Goal: Find specific page/section

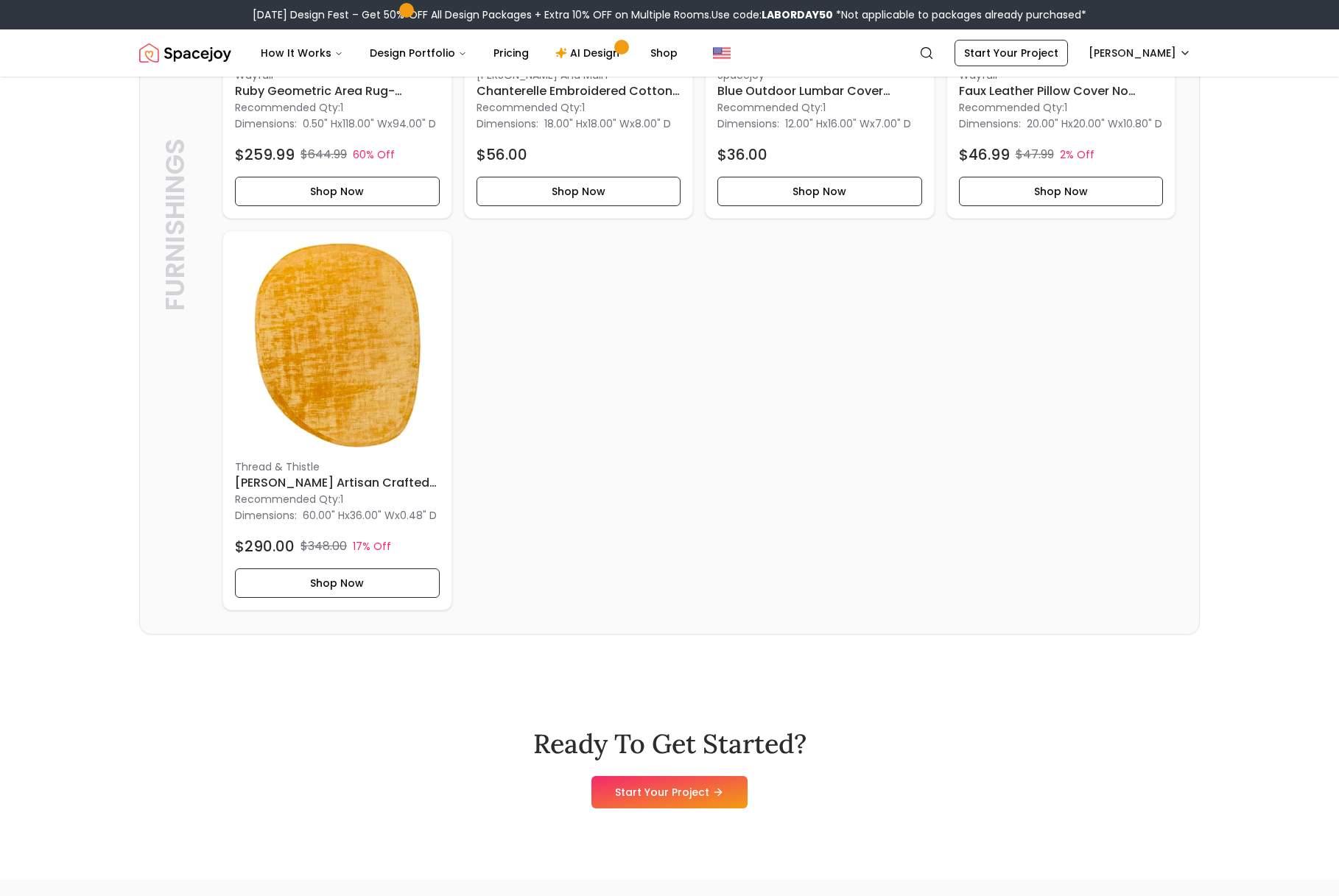
scroll to position [3330, 0]
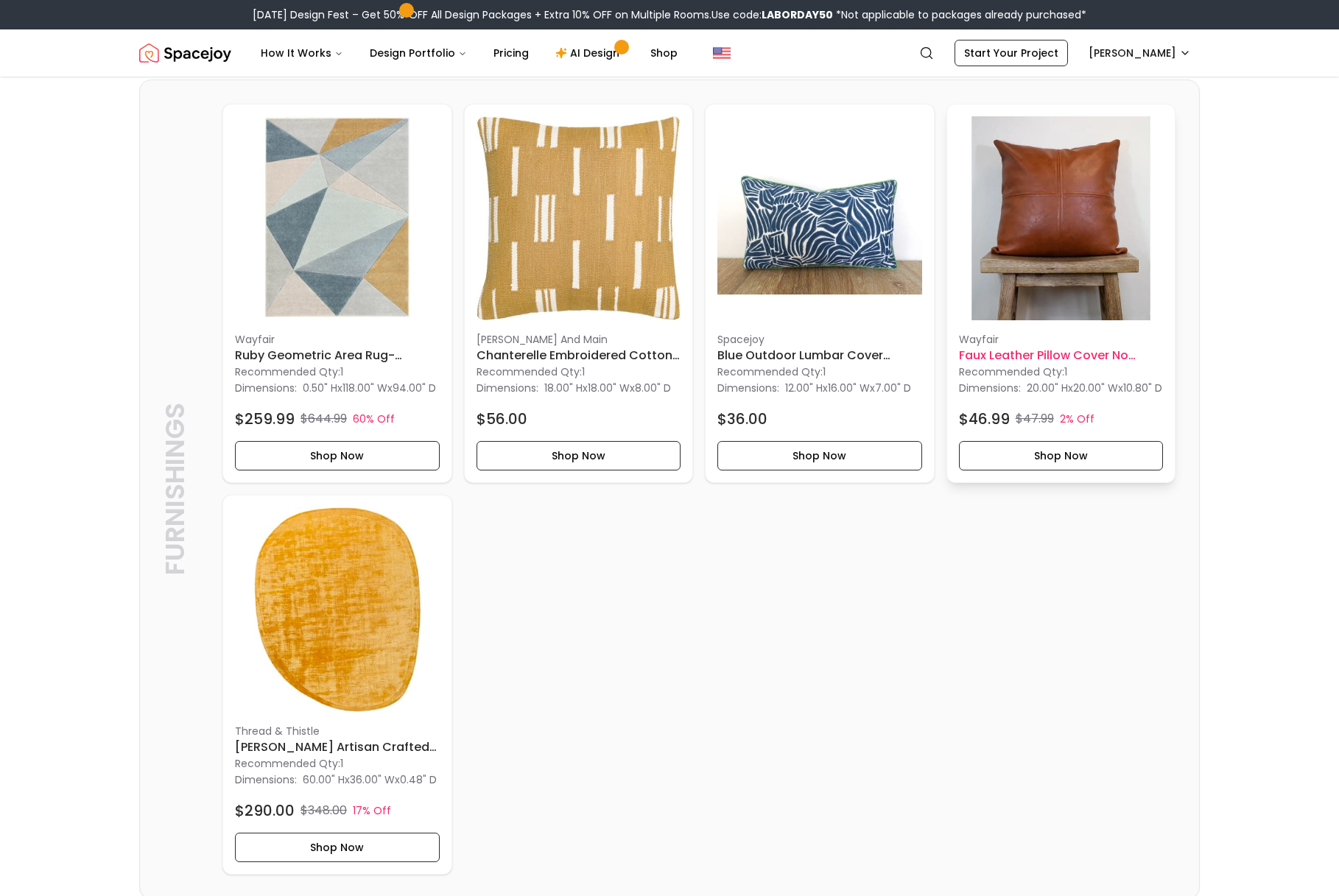
click at [1043, 278] on img at bounding box center [1061, 218] width 205 height 204
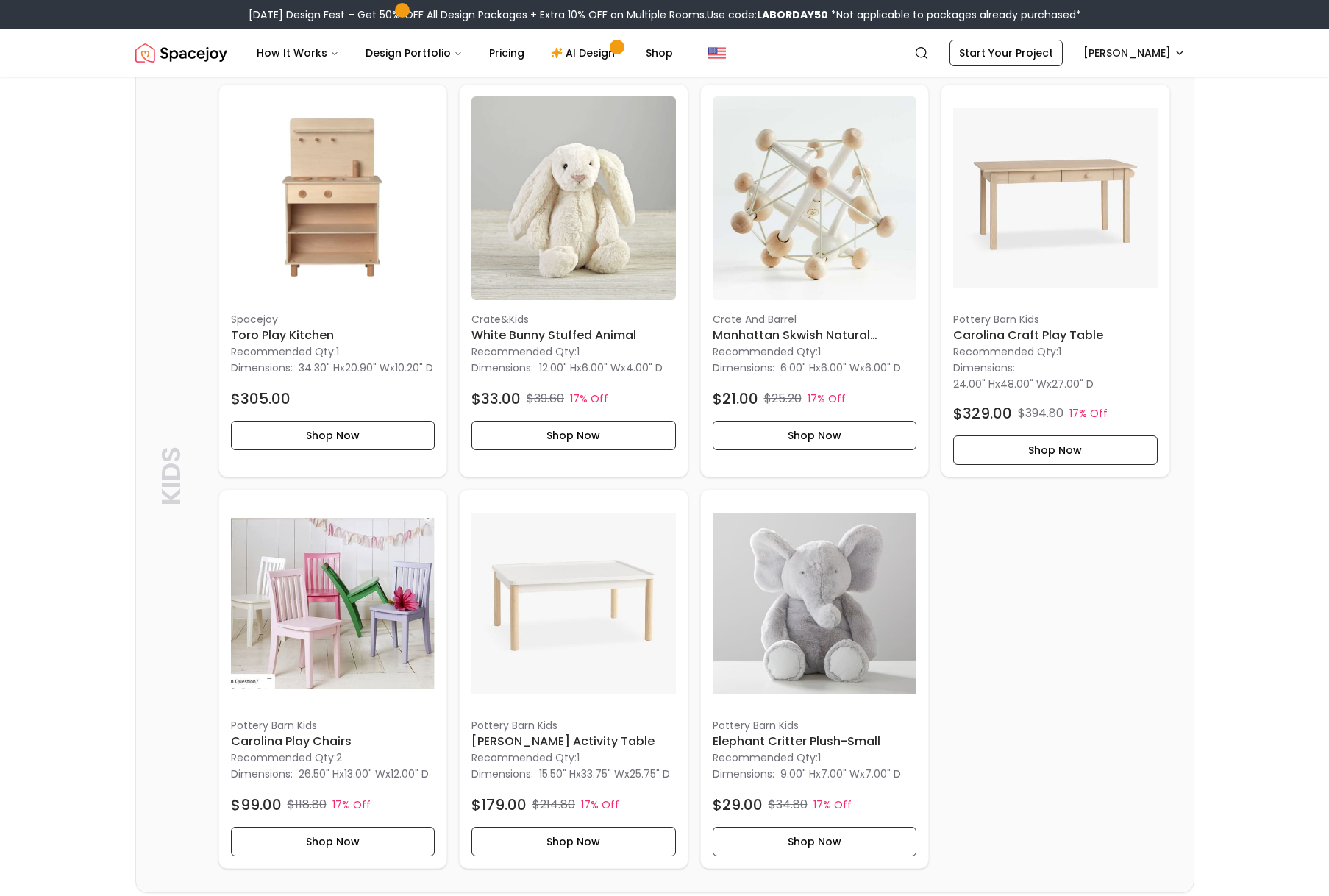
scroll to position [1858, 0]
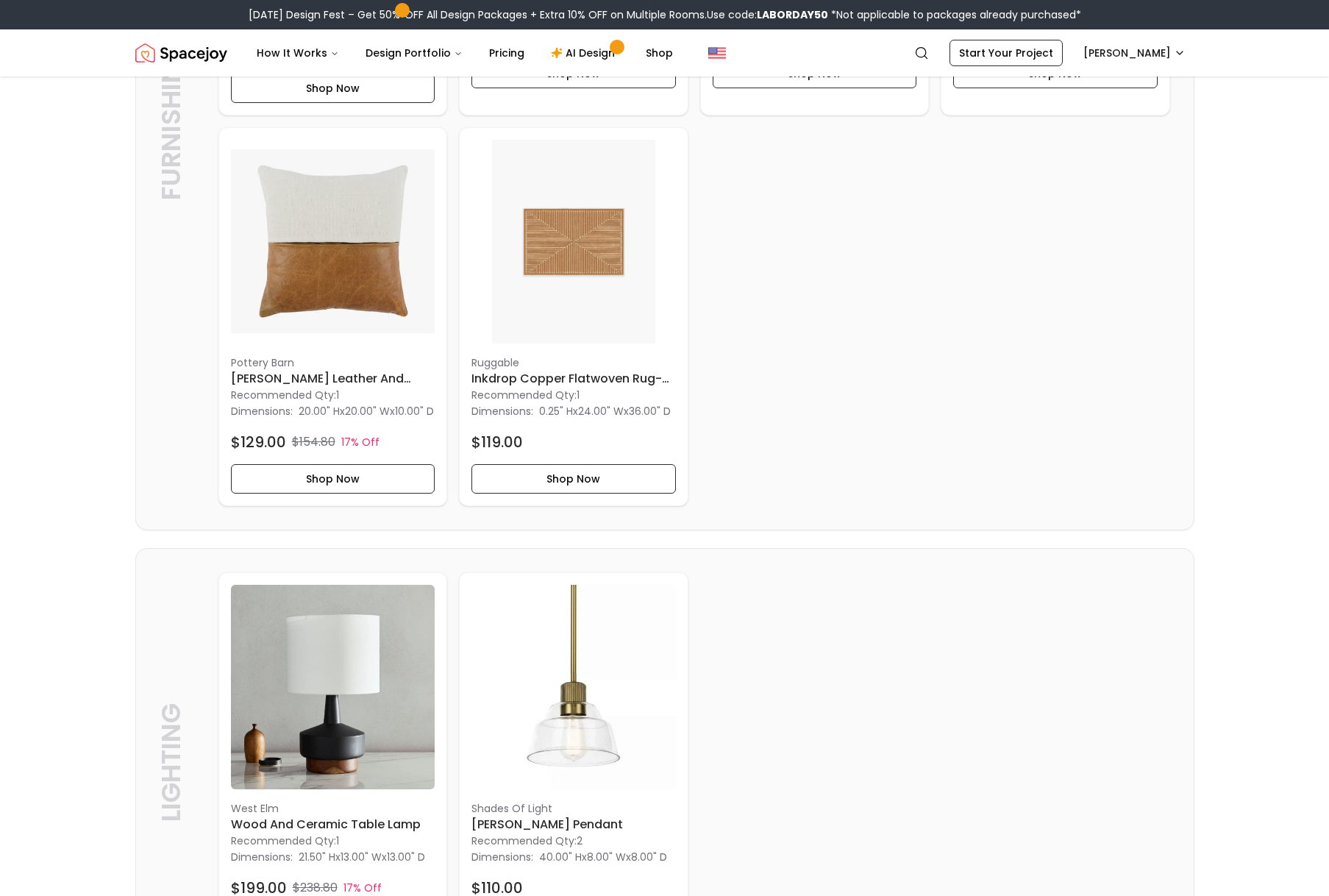
scroll to position [1534, 0]
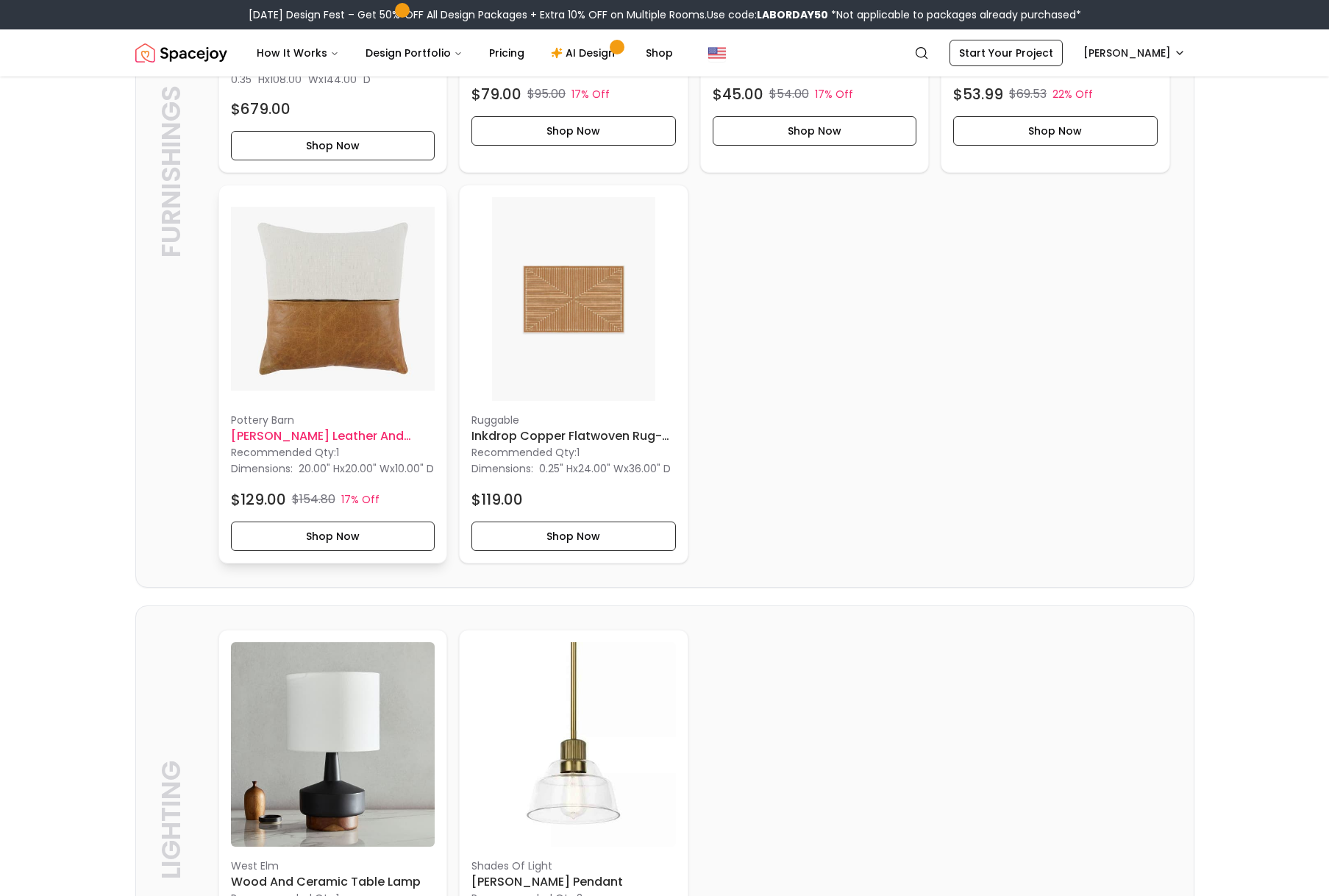
click at [363, 348] on img at bounding box center [333, 299] width 204 height 204
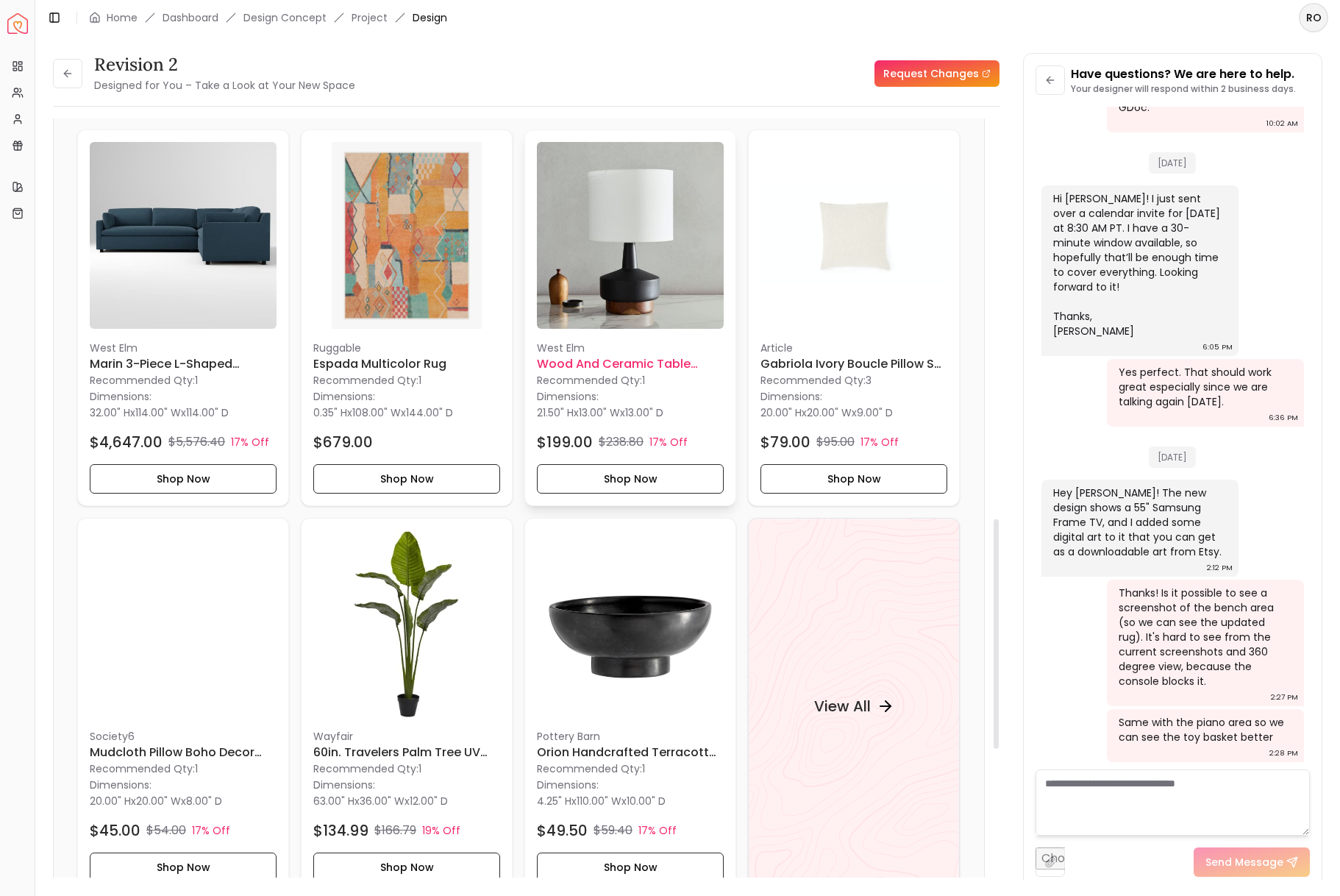
scroll to position [1631, 0]
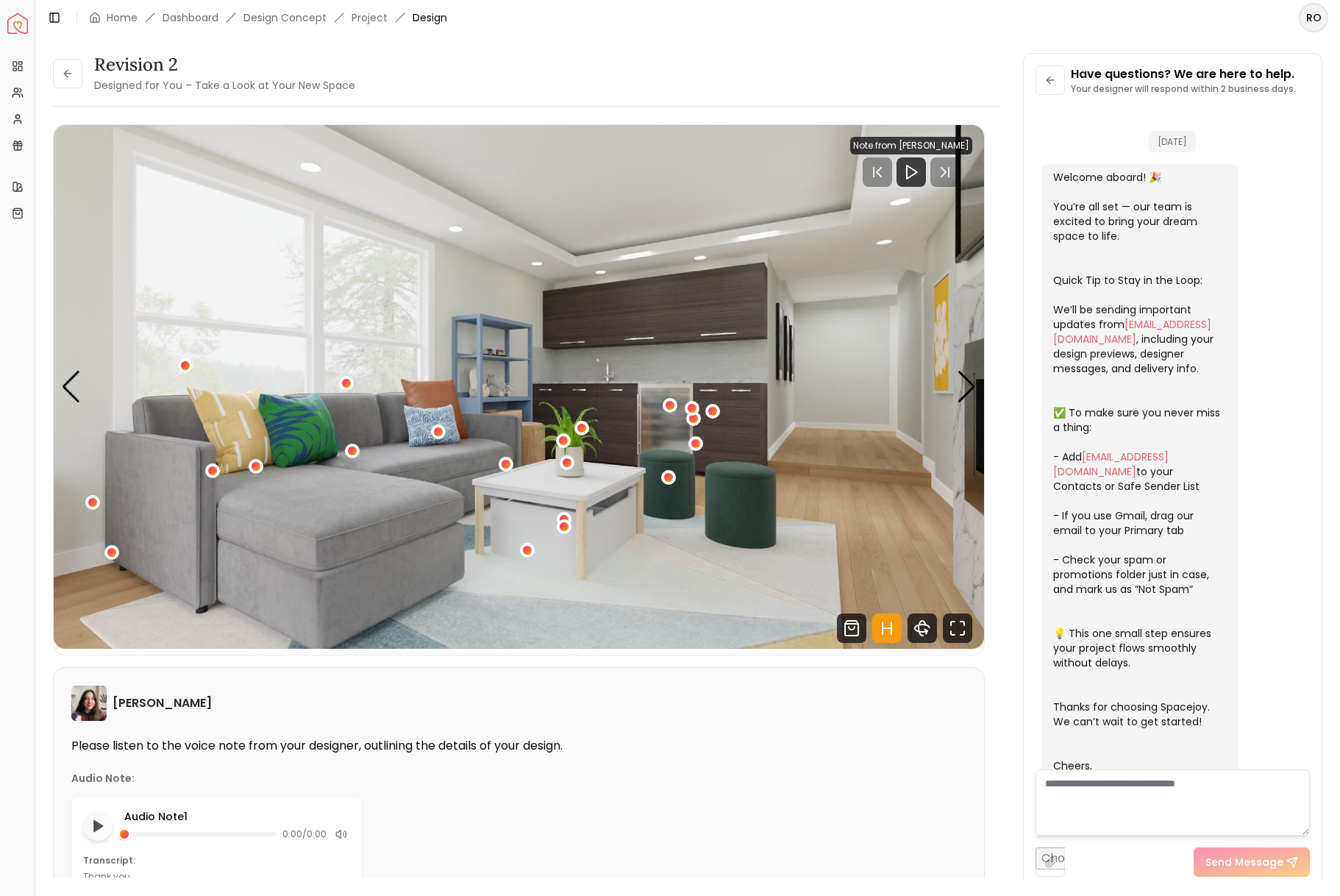
scroll to position [917, 0]
